Goal: Navigation & Orientation: Find specific page/section

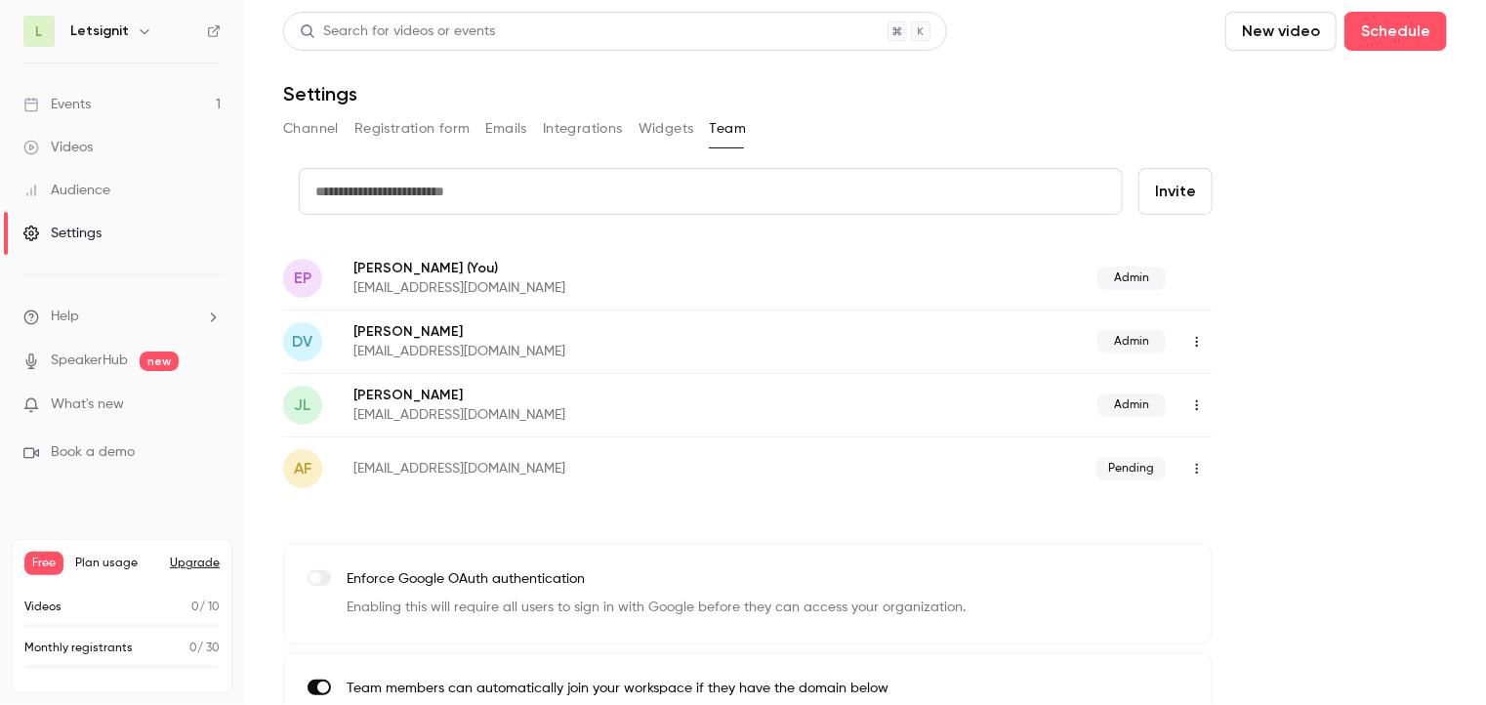
click at [322, 87] on h1 "Settings" at bounding box center [320, 93] width 74 height 23
click at [398, 72] on header "Search for videos or events New video Schedule Settings" at bounding box center [864, 59] width 1163 height 94
drag, startPoint x: 288, startPoint y: 96, endPoint x: 299, endPoint y: 94, distance: 10.9
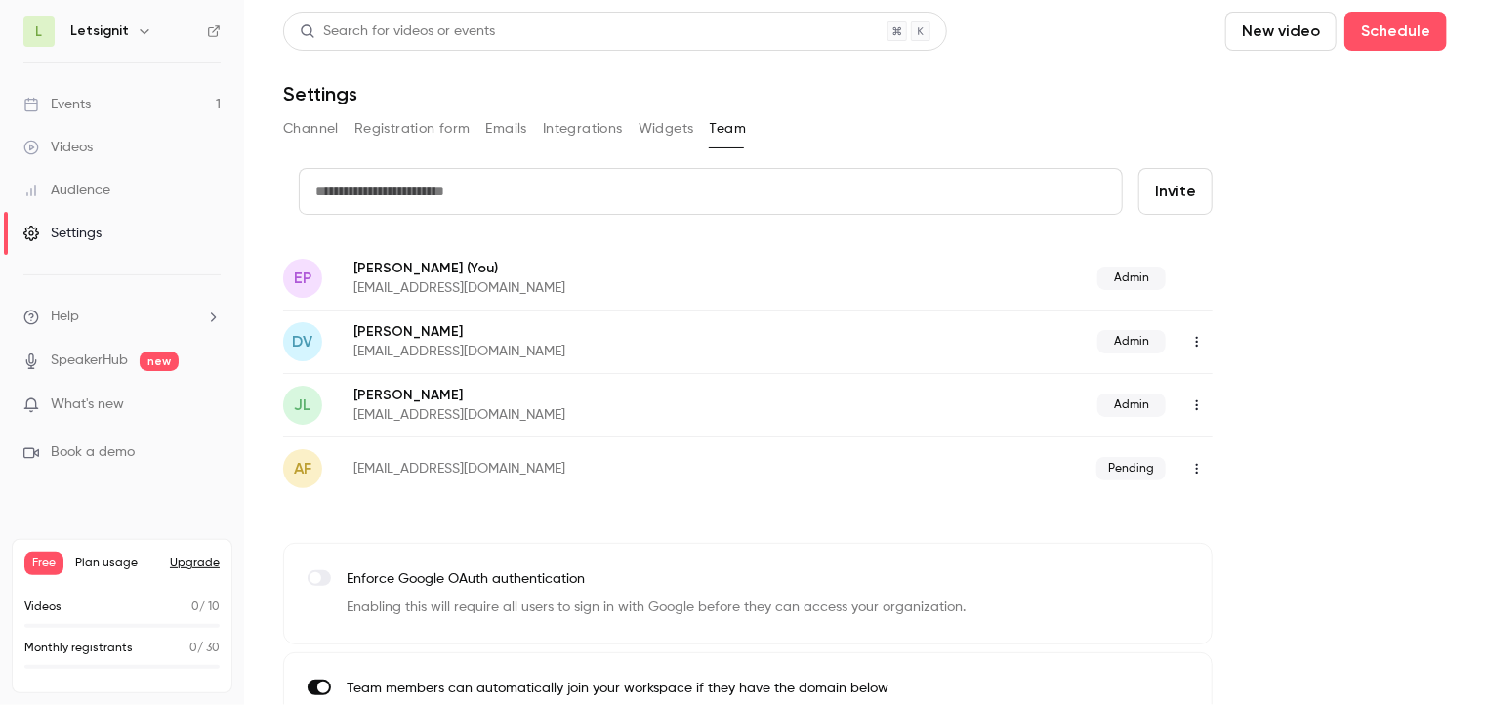
click at [299, 94] on h1 "Settings" at bounding box center [320, 93] width 74 height 23
click at [433, 75] on header "Search for videos or events New video Schedule Settings" at bounding box center [864, 59] width 1163 height 94
click at [130, 313] on li "Help" at bounding box center [121, 316] width 197 height 20
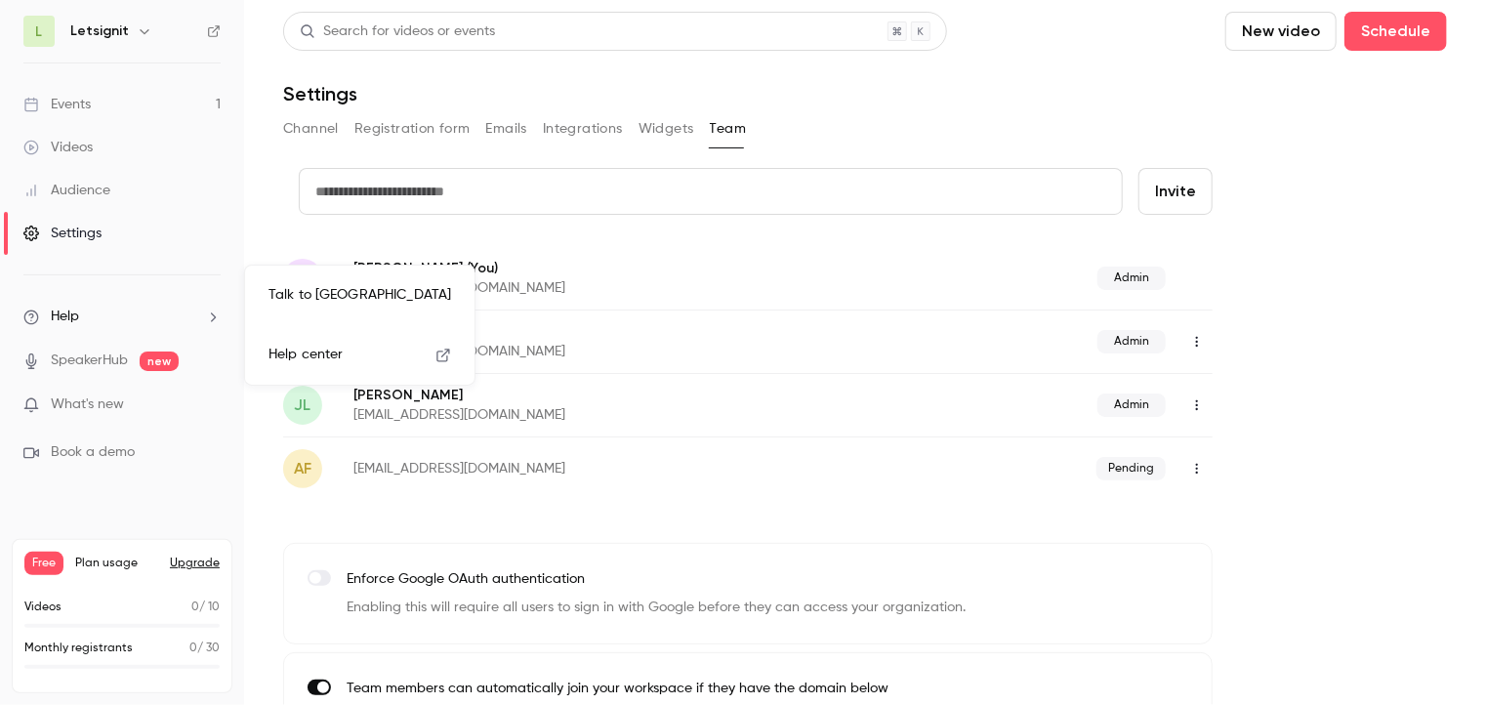
click at [141, 145] on div at bounding box center [743, 352] width 1486 height 705
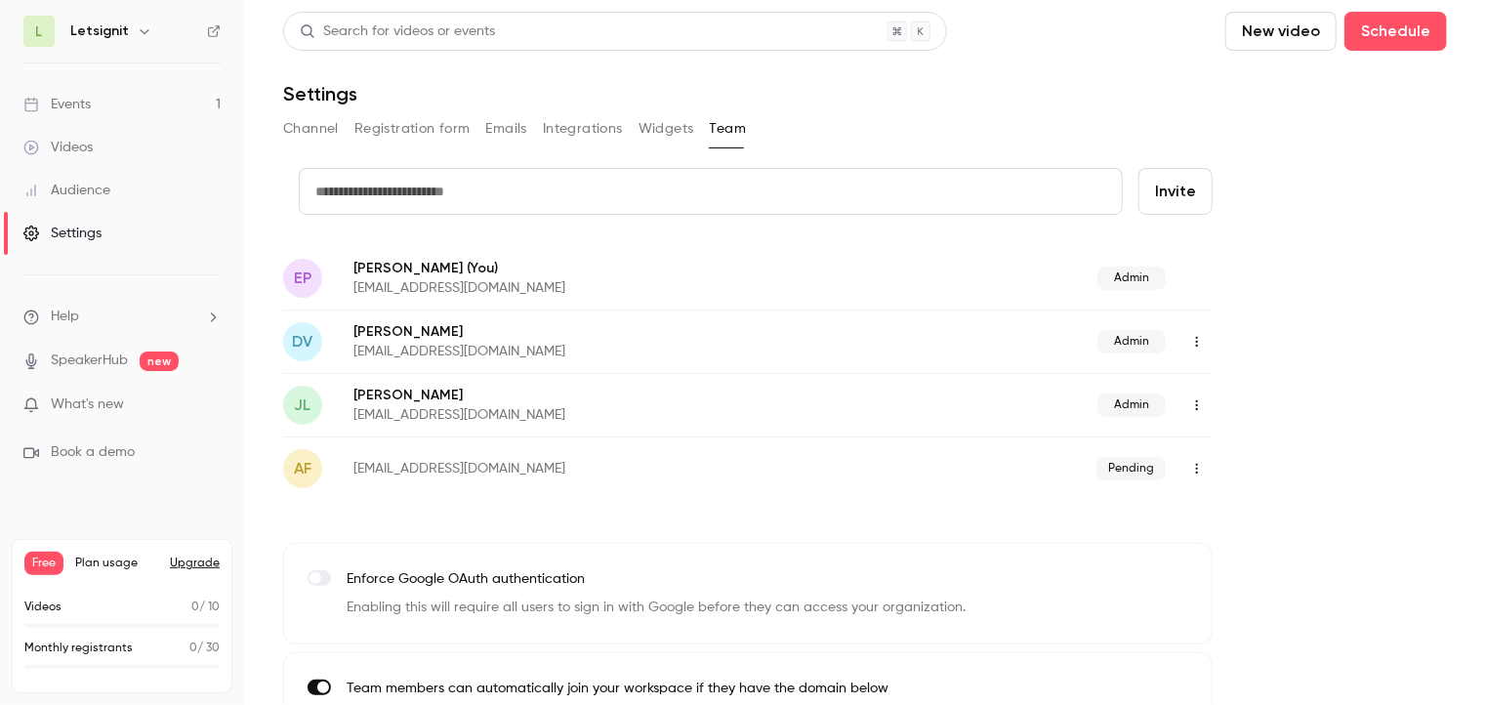
click at [89, 138] on div "Videos" at bounding box center [57, 148] width 69 height 20
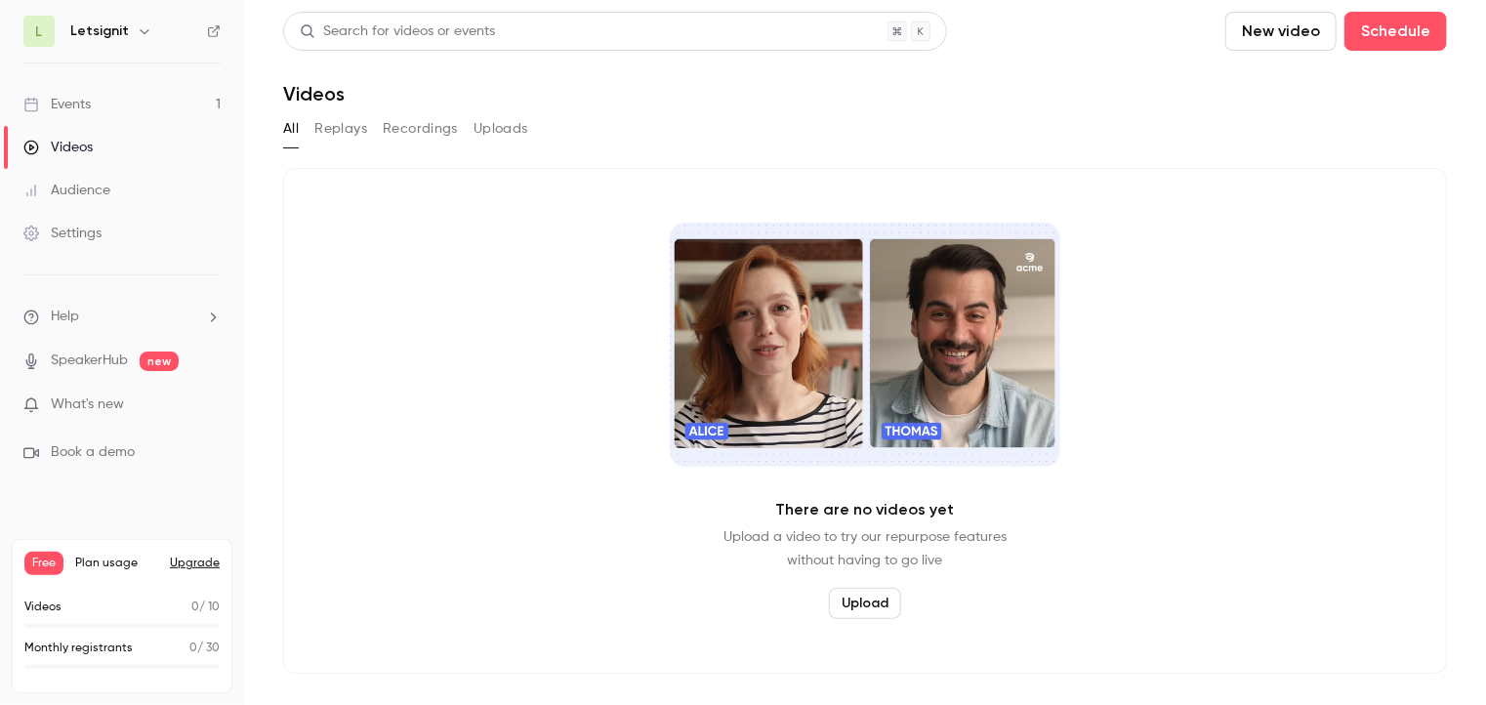
click at [191, 111] on link "Events 1" at bounding box center [122, 104] width 244 height 43
